Goal: Task Accomplishment & Management: Use online tool/utility

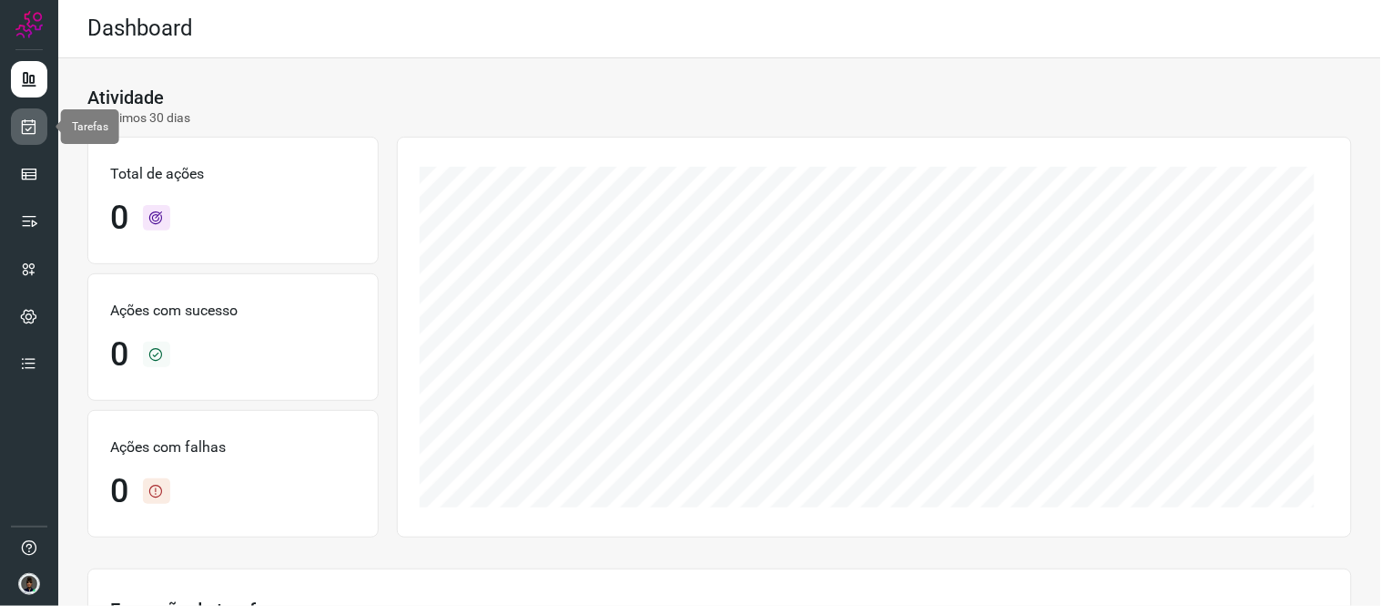
click at [31, 132] on icon at bounding box center [29, 126] width 19 height 18
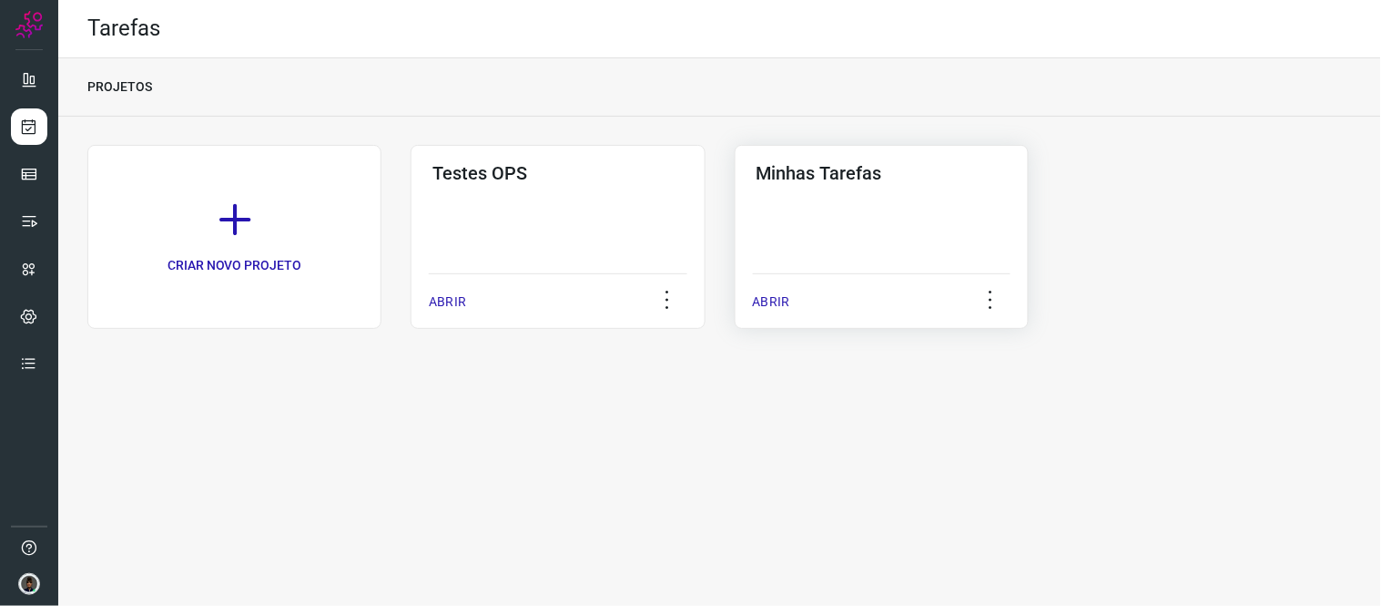
click at [830, 178] on h3 "Minhas Tarefas" at bounding box center [882, 173] width 250 height 22
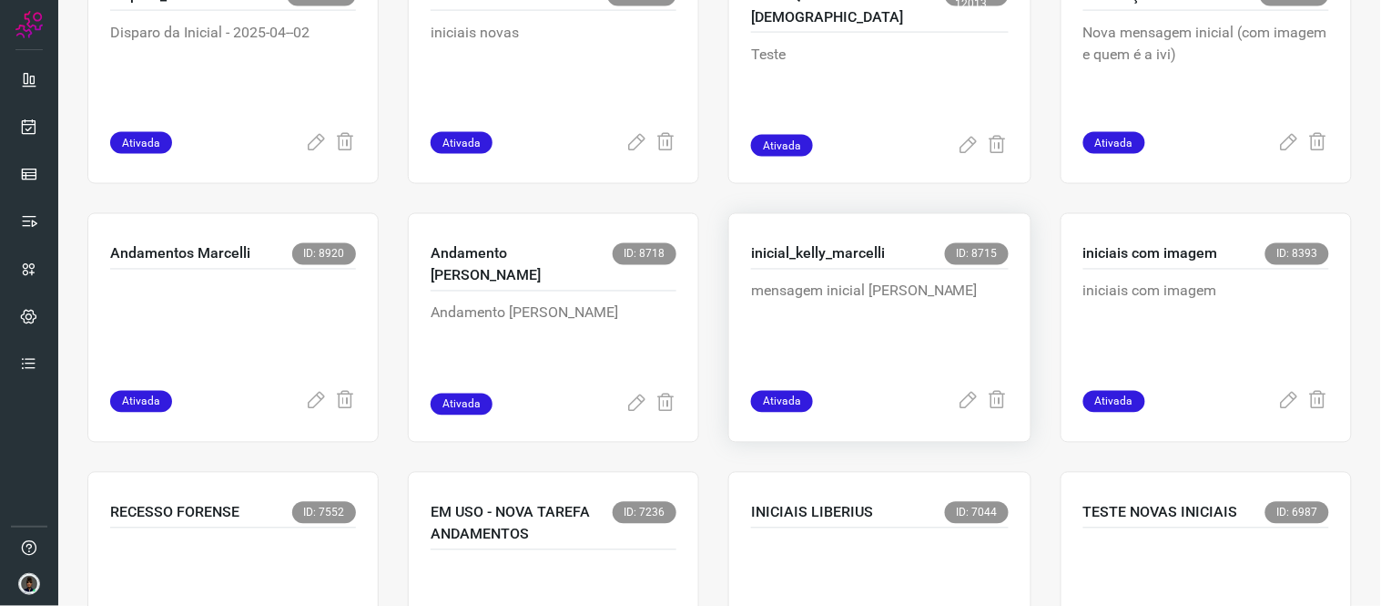
scroll to position [1012, 0]
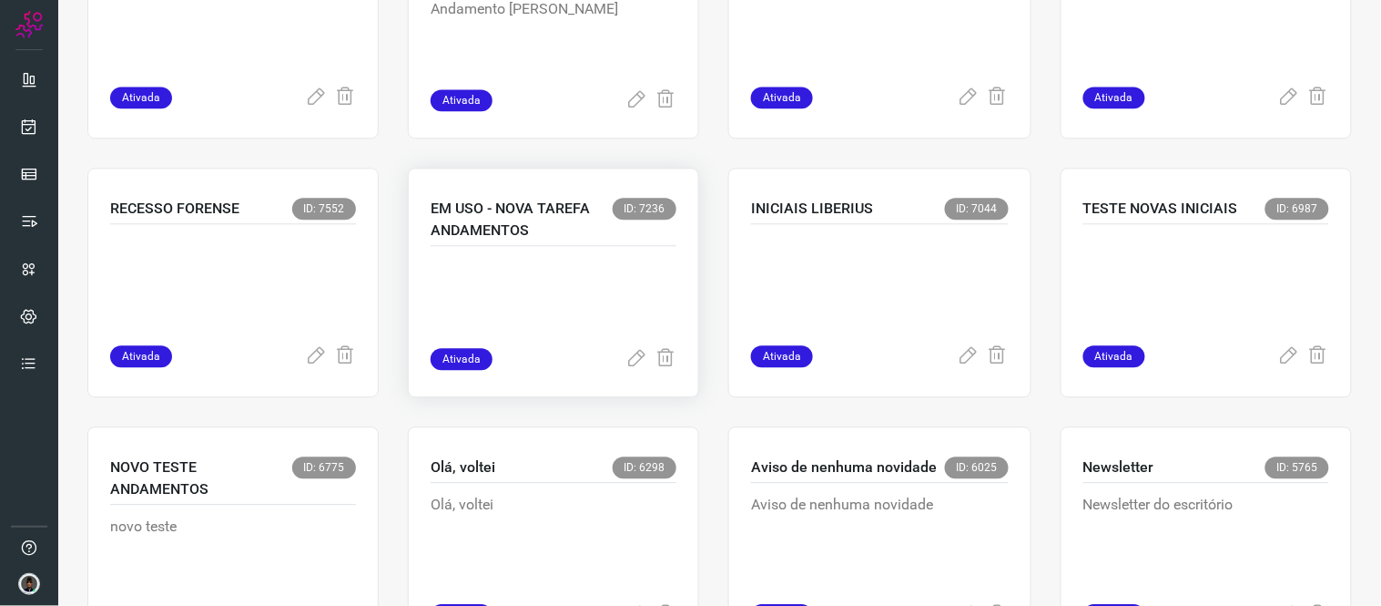
click at [531, 260] on p at bounding box center [554, 302] width 246 height 91
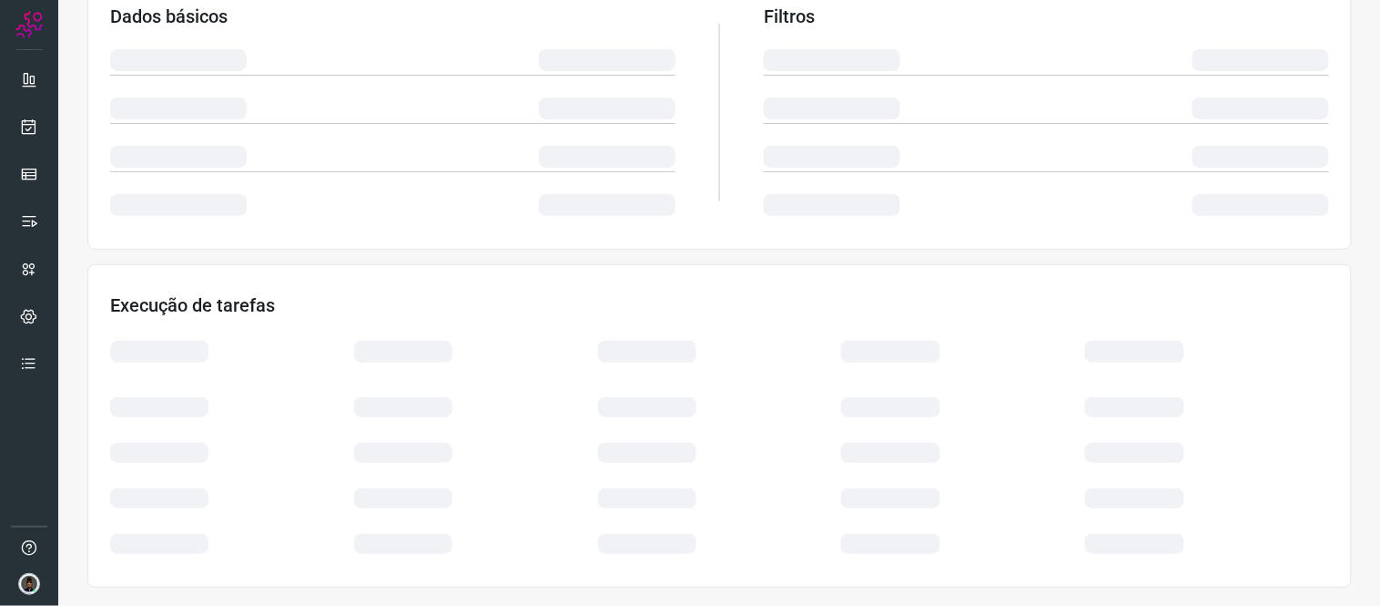
scroll to position [334, 0]
